Goal: Find specific page/section: Find specific page/section

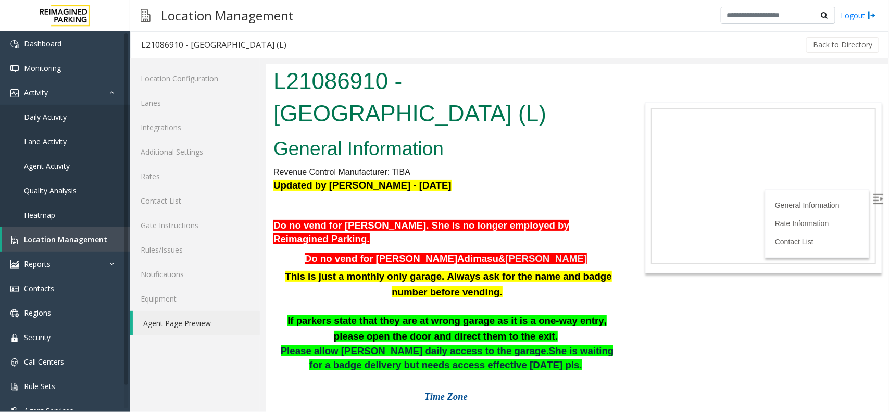
scroll to position [130, 0]
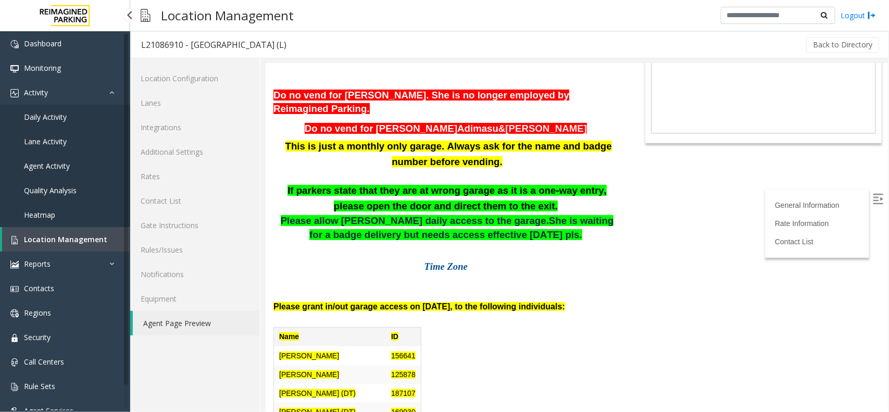
click at [58, 240] on span "Location Management" at bounding box center [65, 239] width 83 height 10
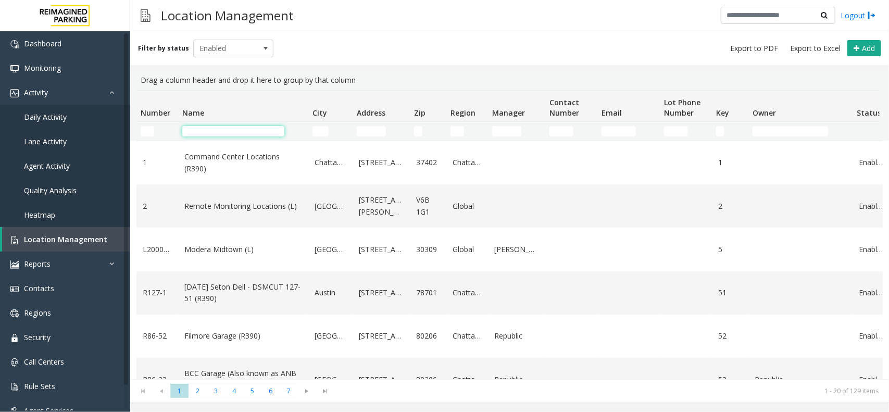
click at [245, 130] on input "Name Filter" at bounding box center [233, 131] width 102 height 10
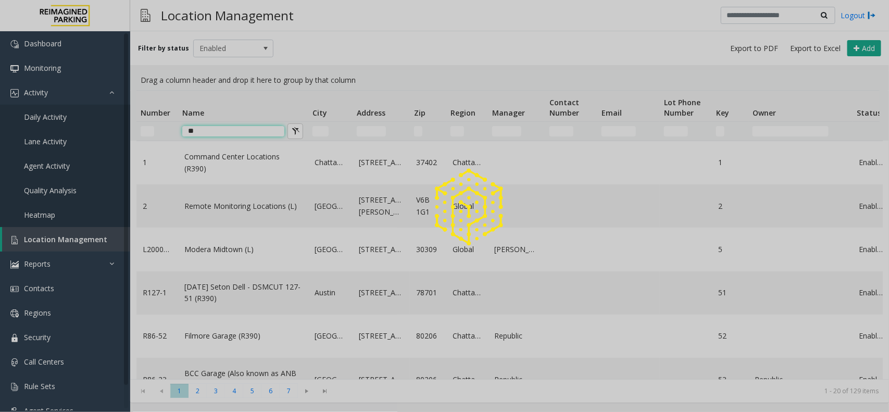
type input "*"
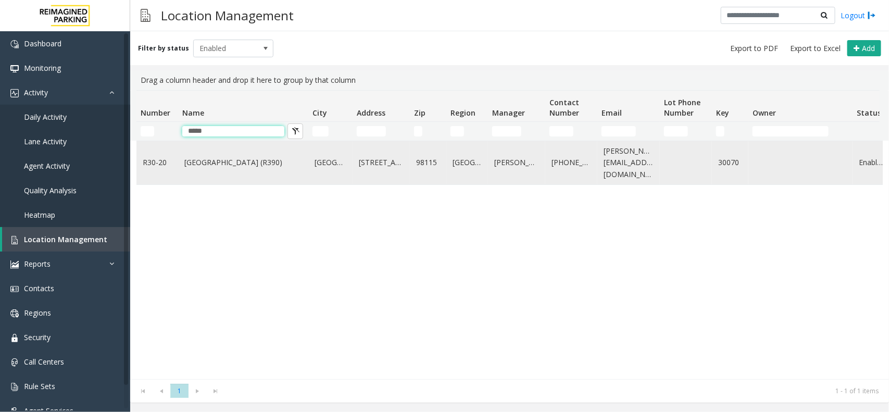
type input "*****"
click at [235, 163] on link "[GEOGRAPHIC_DATA] (R390)" at bounding box center [243, 162] width 118 height 11
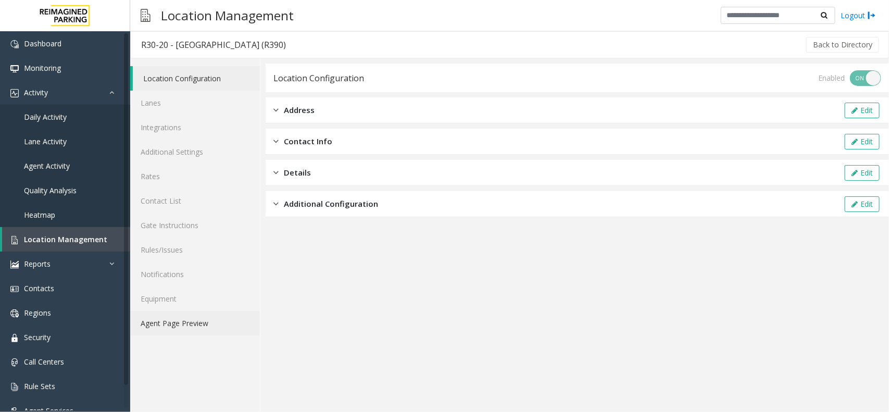
click at [171, 323] on link "Agent Page Preview" at bounding box center [195, 323] width 130 height 24
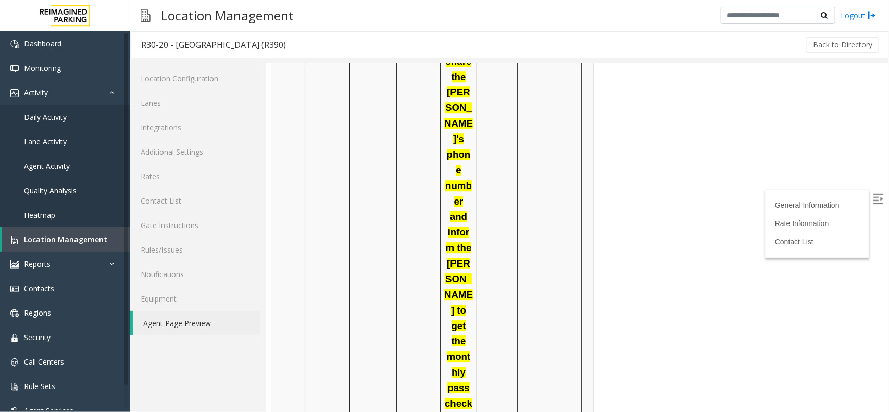
scroll to position [1303, 0]
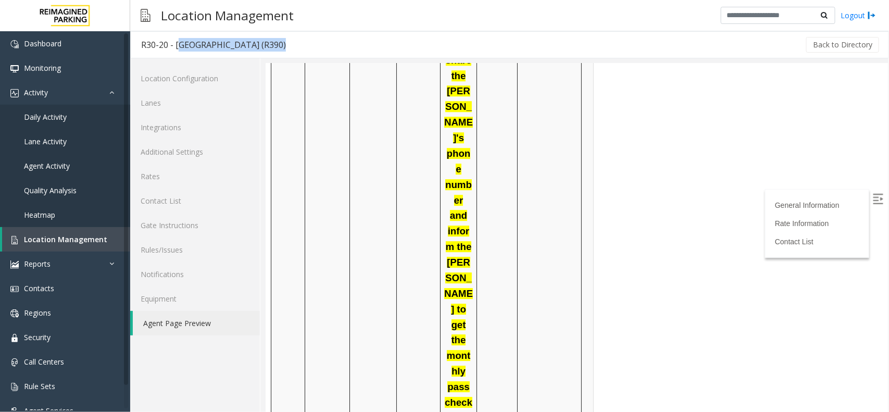
drag, startPoint x: 176, startPoint y: 44, endPoint x: 286, endPoint y: 44, distance: 109.9
click at [287, 43] on div "R30-20 - [GEOGRAPHIC_DATA] (R390) Back to Directory" at bounding box center [509, 44] width 759 height 27
copy div "[GEOGRAPHIC_DATA] (R390)"
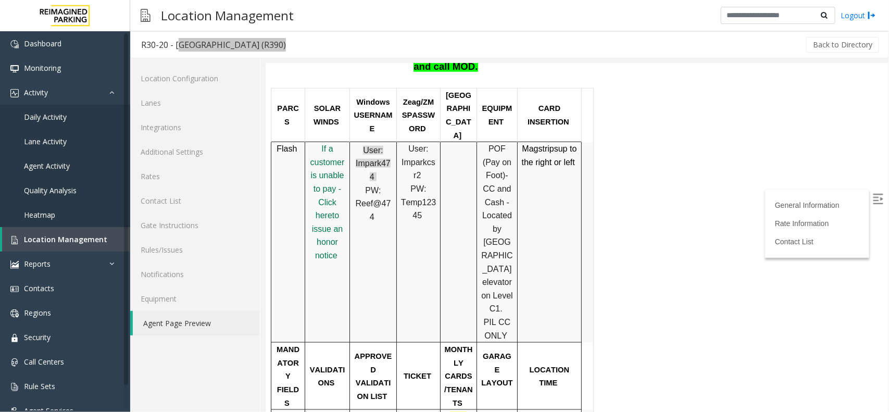
scroll to position [456, 0]
